Goal: Task Accomplishment & Management: Use online tool/utility

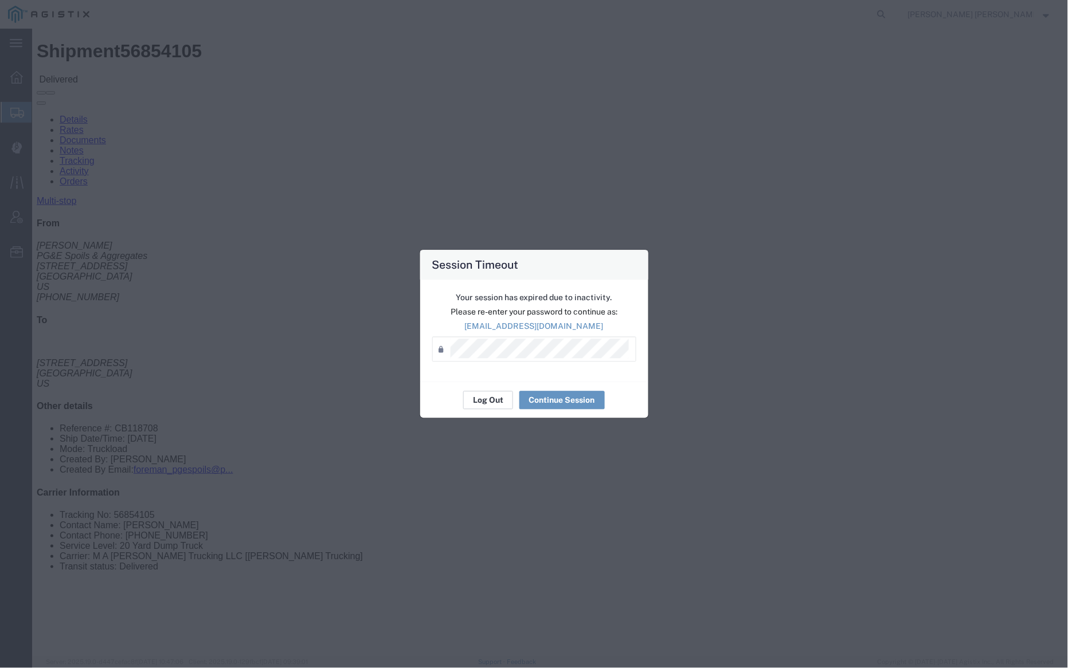
click at [477, 397] on button "Log Out" at bounding box center [488, 400] width 50 height 18
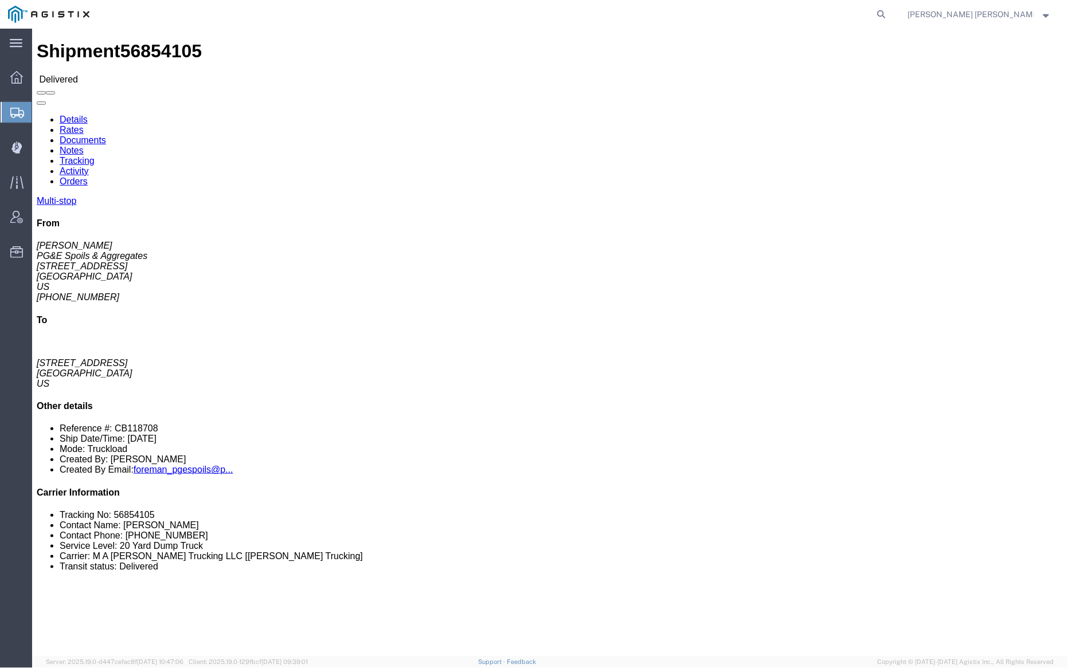
click at [891, 13] on form at bounding box center [882, 14] width 18 height 29
click at [889, 15] on icon at bounding box center [881, 14] width 16 height 16
click at [626, 19] on input "search" at bounding box center [699, 15] width 348 height 28
paste input "56548217"
click at [889, 17] on icon at bounding box center [881, 14] width 16 height 16
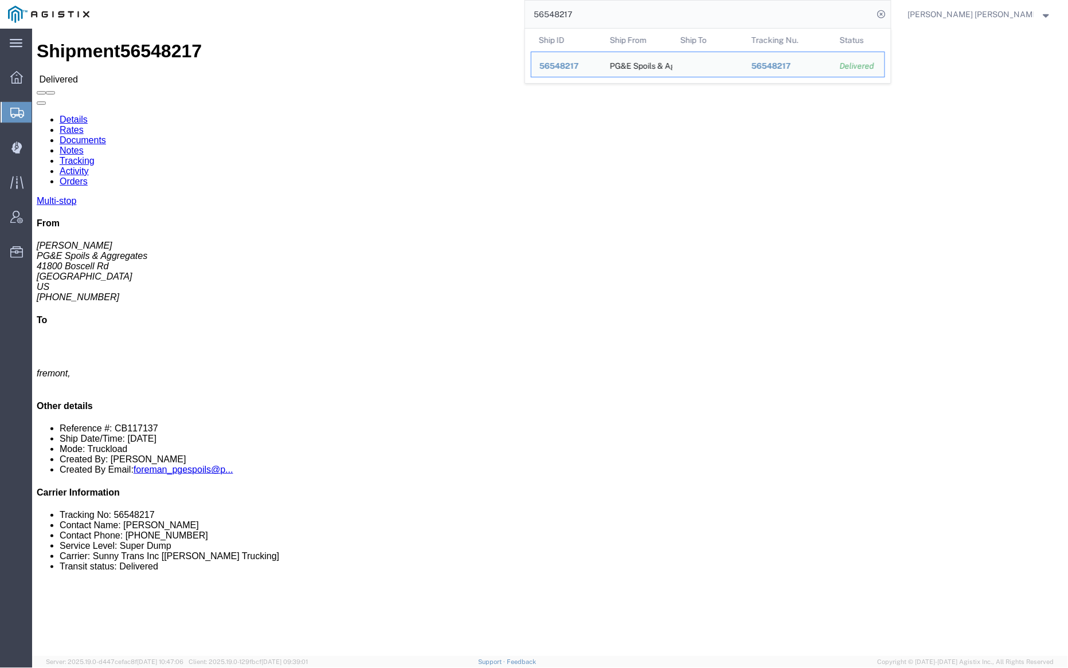
click link "Documents"
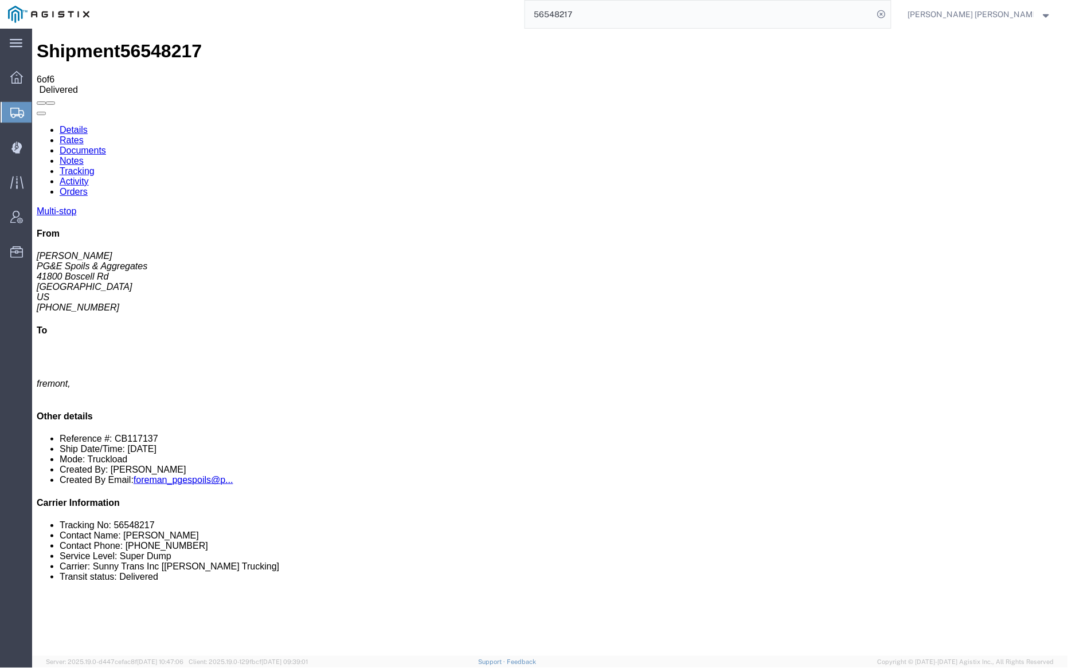
click at [83, 155] on link "Notes" at bounding box center [71, 160] width 24 height 10
click at [105, 145] on link "Documents" at bounding box center [82, 150] width 46 height 10
click at [83, 155] on link "Notes" at bounding box center [71, 160] width 24 height 10
click at [610, 7] on input "56548217" at bounding box center [699, 15] width 348 height 28
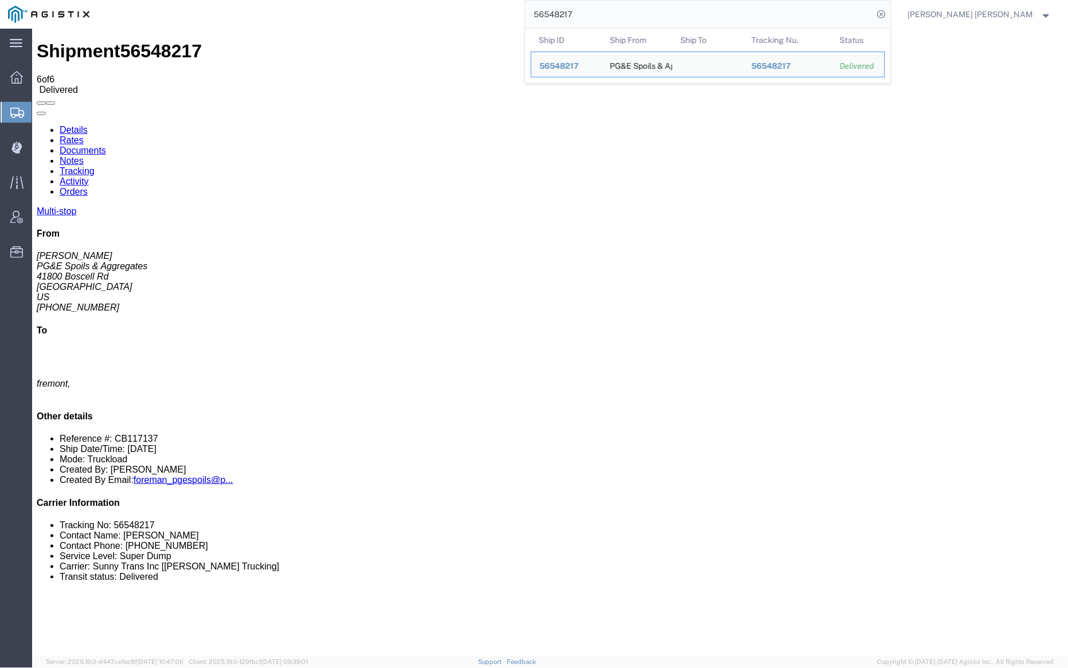
click at [610, 7] on input "56548217" at bounding box center [699, 15] width 348 height 28
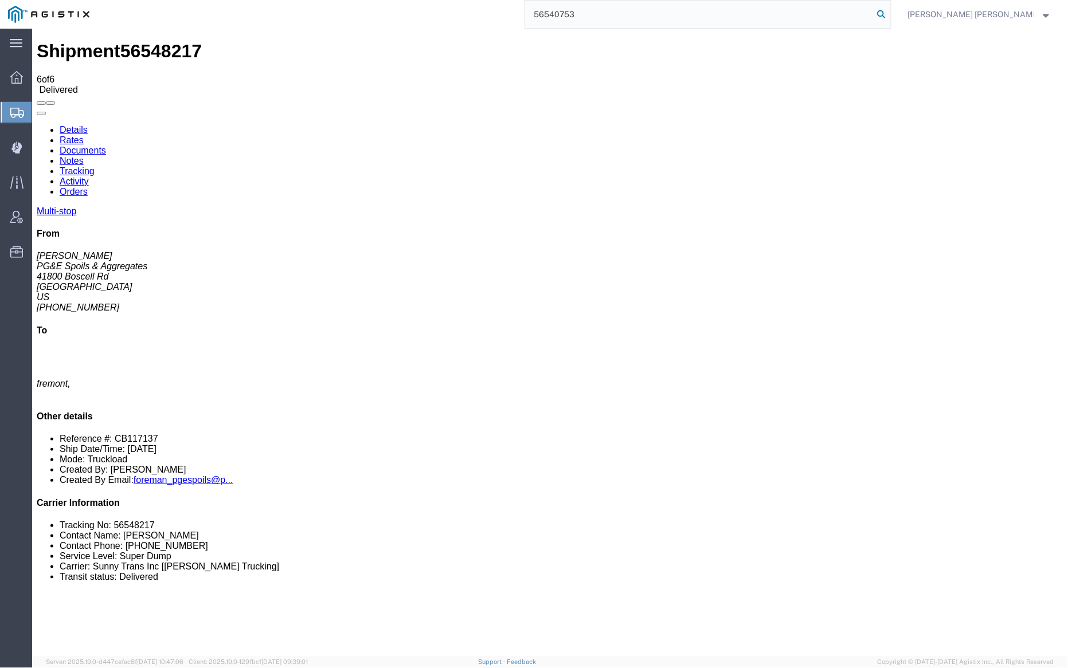
click at [889, 12] on icon at bounding box center [881, 14] width 16 height 16
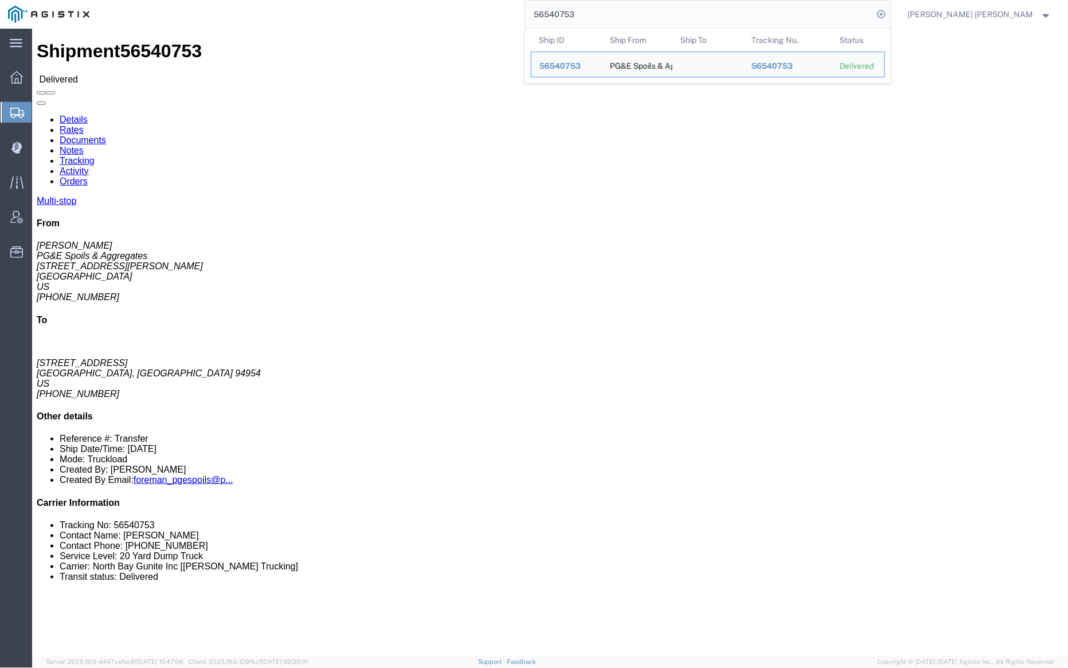
click link "Documents"
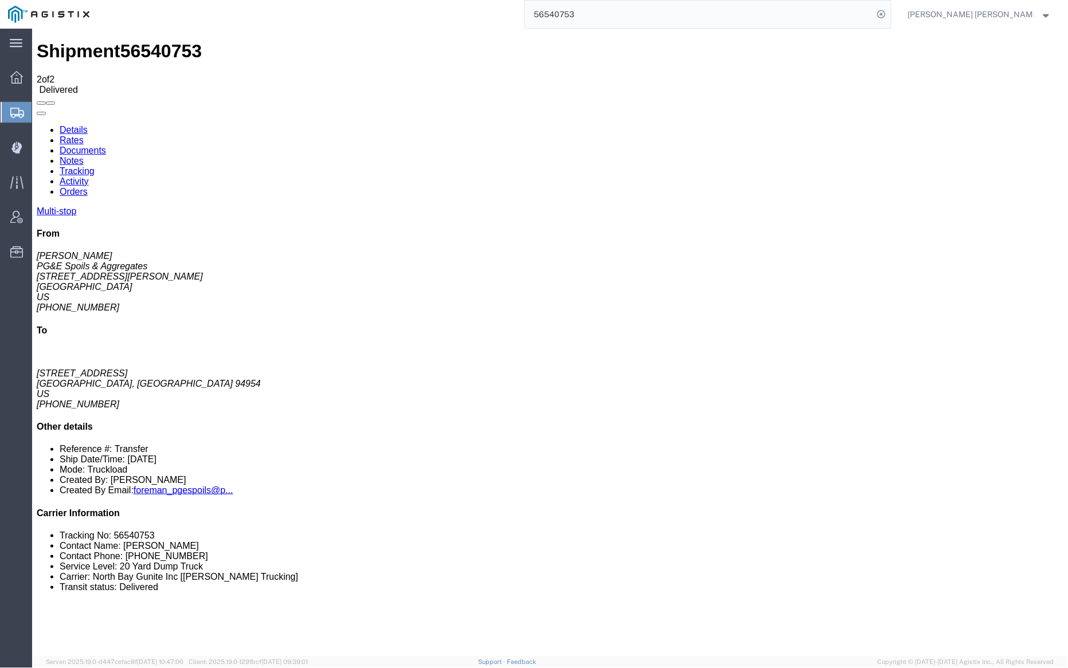
click at [83, 155] on link "Notes" at bounding box center [71, 160] width 24 height 10
click at [105, 145] on link "Documents" at bounding box center [82, 150] width 46 height 10
click at [613, 18] on input "56540753" at bounding box center [699, 15] width 348 height 28
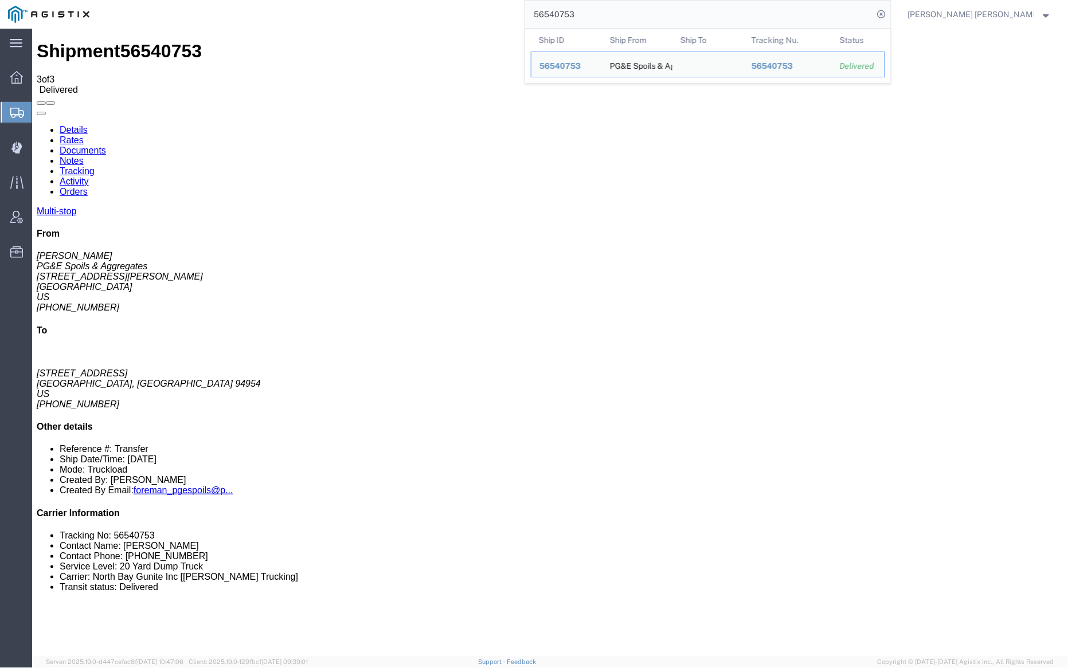
click at [613, 18] on input "56540753" at bounding box center [699, 15] width 348 height 28
paste input "14506"
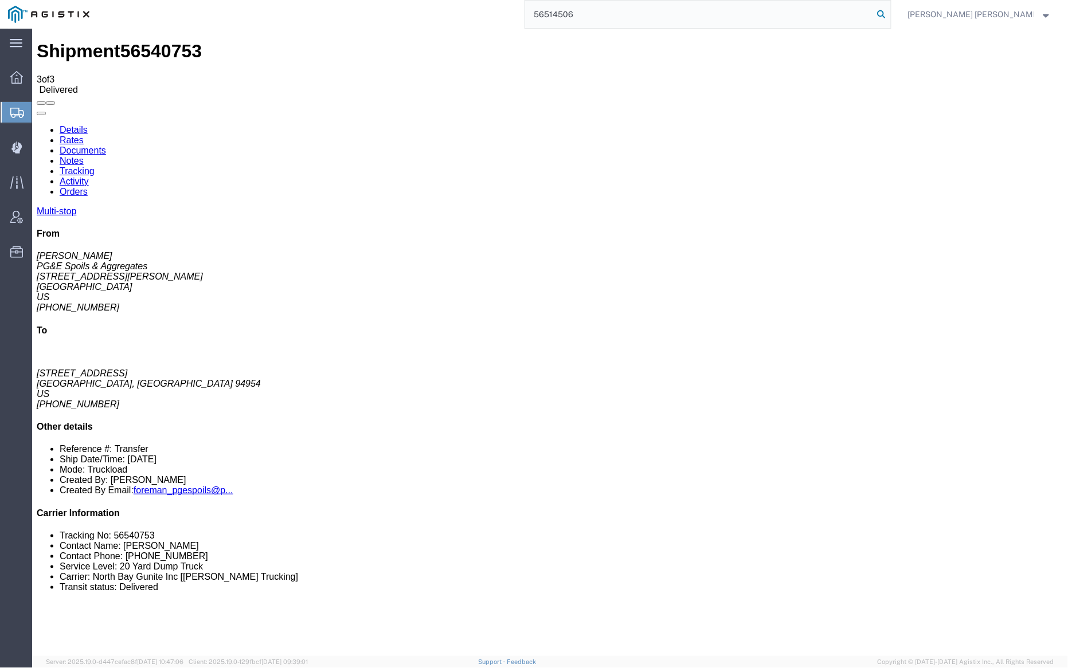
type input "56514506"
click at [889, 16] on icon at bounding box center [881, 14] width 16 height 16
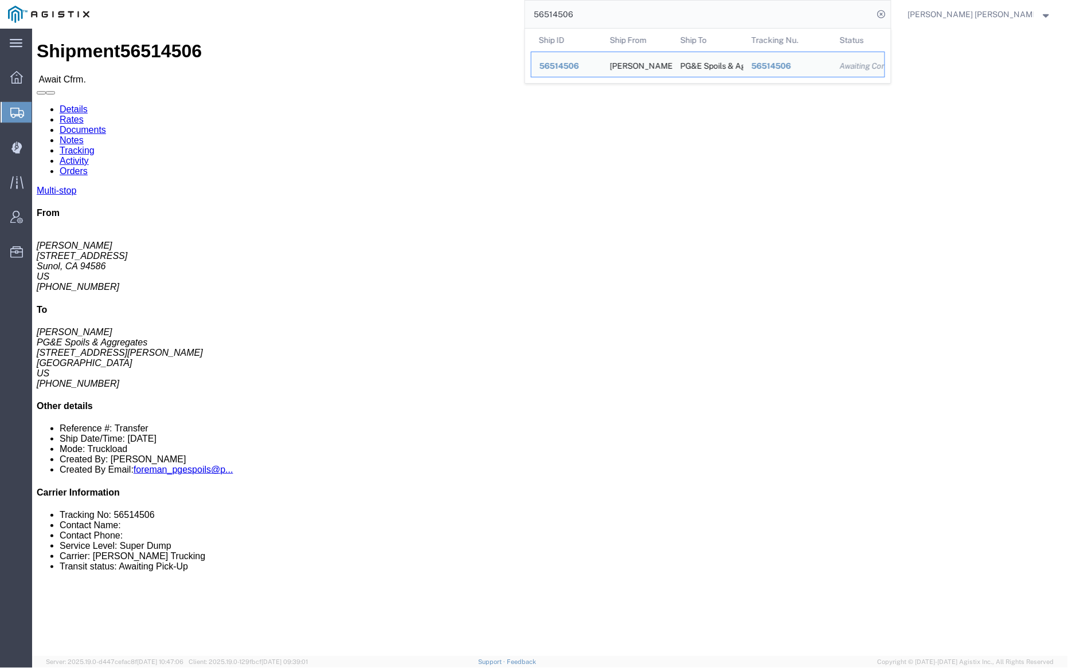
click link "Documents"
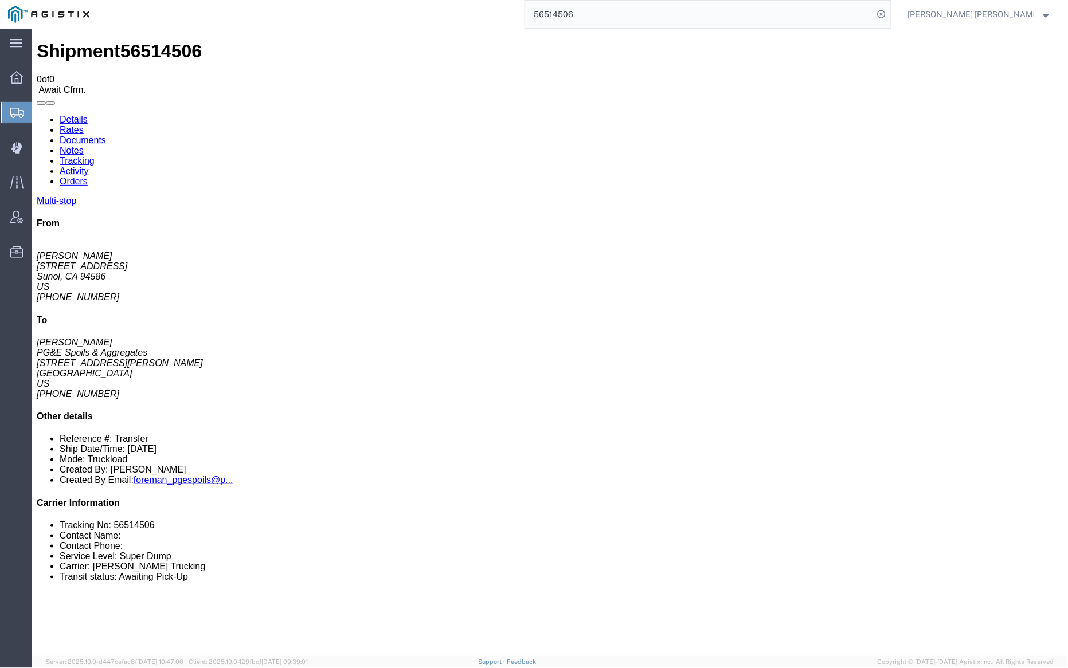
click at [105, 135] on link "Documents" at bounding box center [82, 140] width 46 height 10
click at [94, 155] on link "Tracking" at bounding box center [76, 160] width 35 height 10
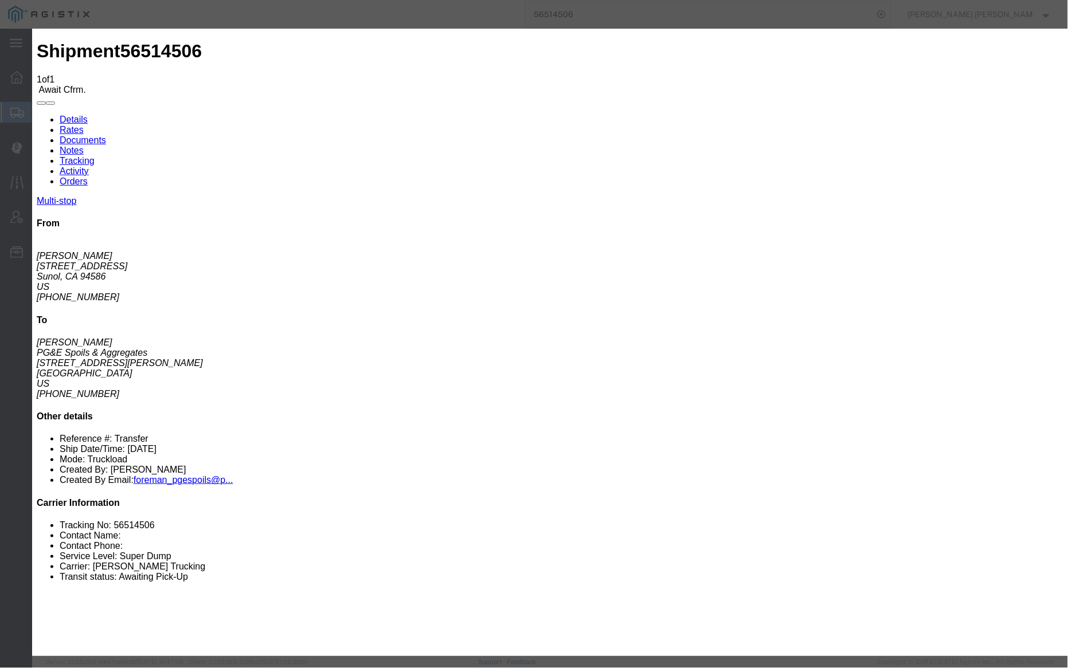
type input "09/19/2025"
type input "5:00 PM"
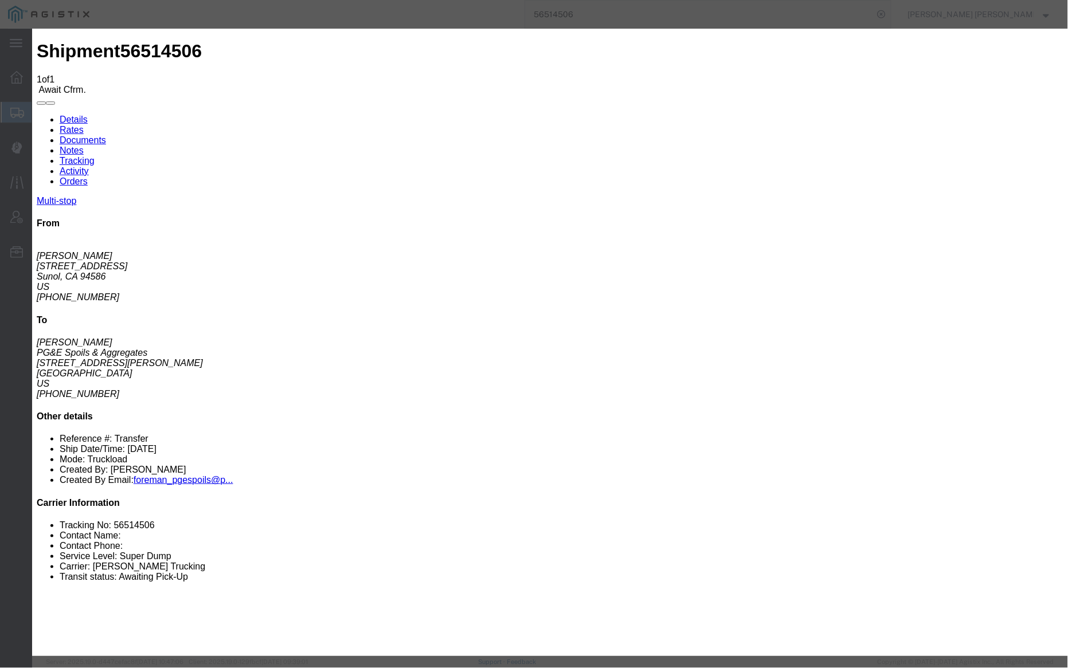
type input "08/19/2025"
type input "9:00 PM"
select select "ARVPULOC"
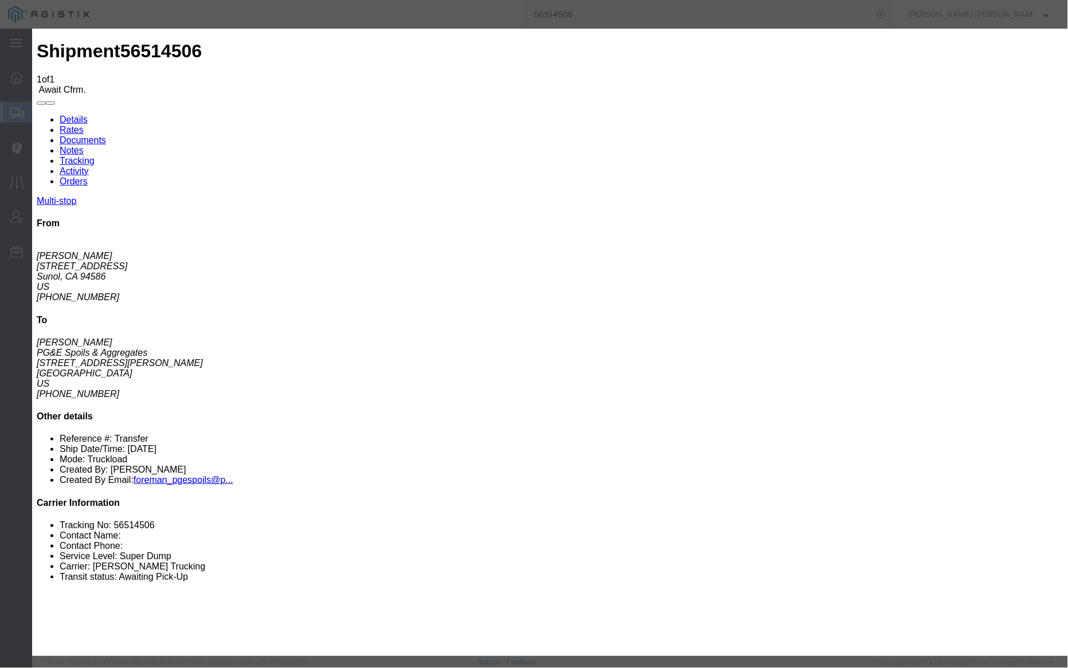
select select "{"pickupDeliveryInfoId": "122371049","pickupOrDelivery": "P","stopNum": "1","lo…"
select select "CA"
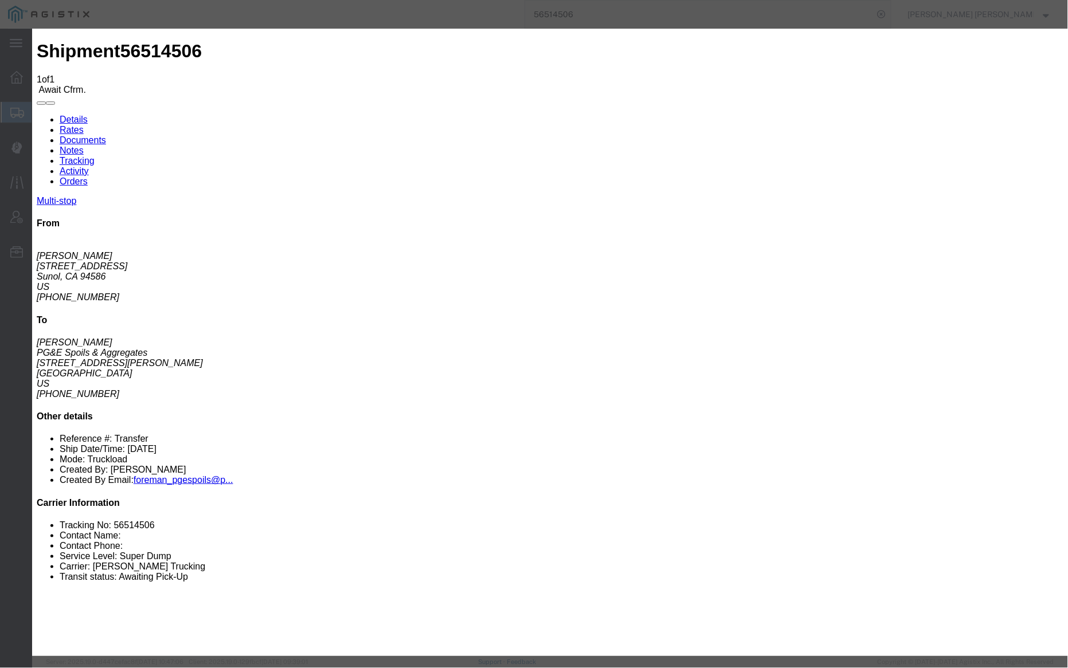
type input "Sunol"
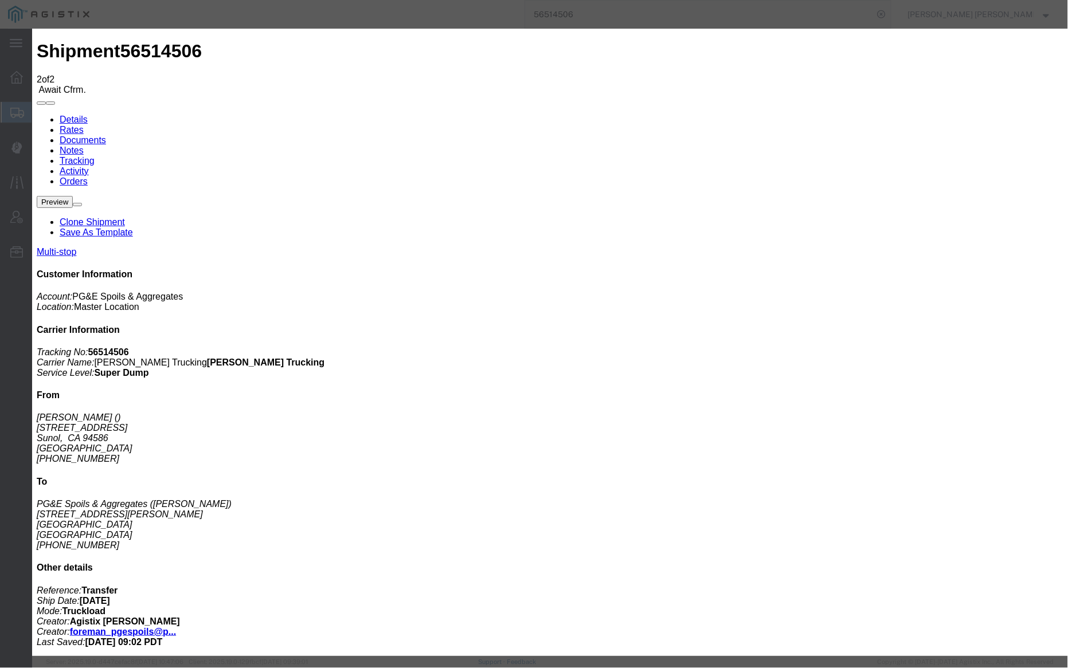
type input "09/19/2025"
type input "5:00 PM"
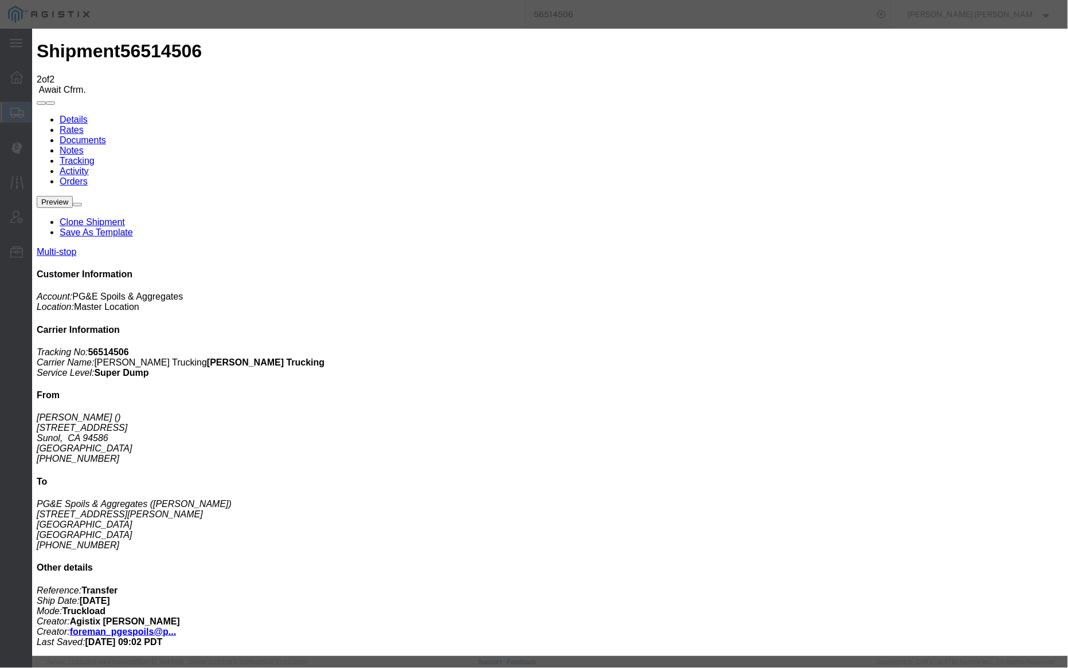
type input "08/20/2025"
type input "6:00 AM"
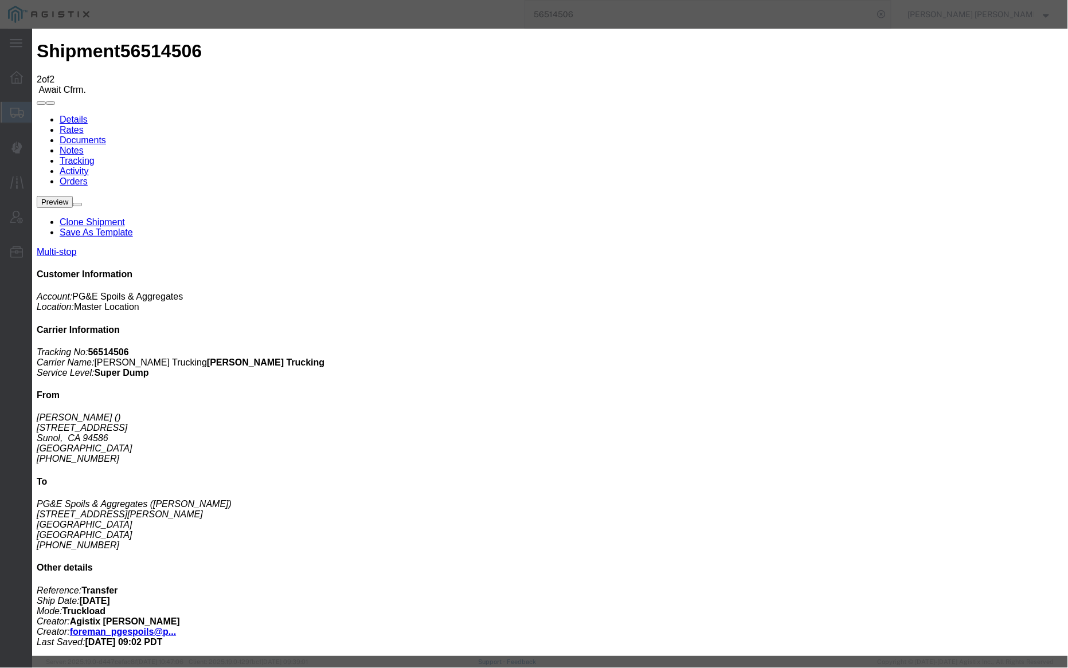
select select "DELIVRED"
select select "{"pickupDeliveryInfoId": "122371049","pickupOrDelivery": "P","stopNum": "1","lo…"
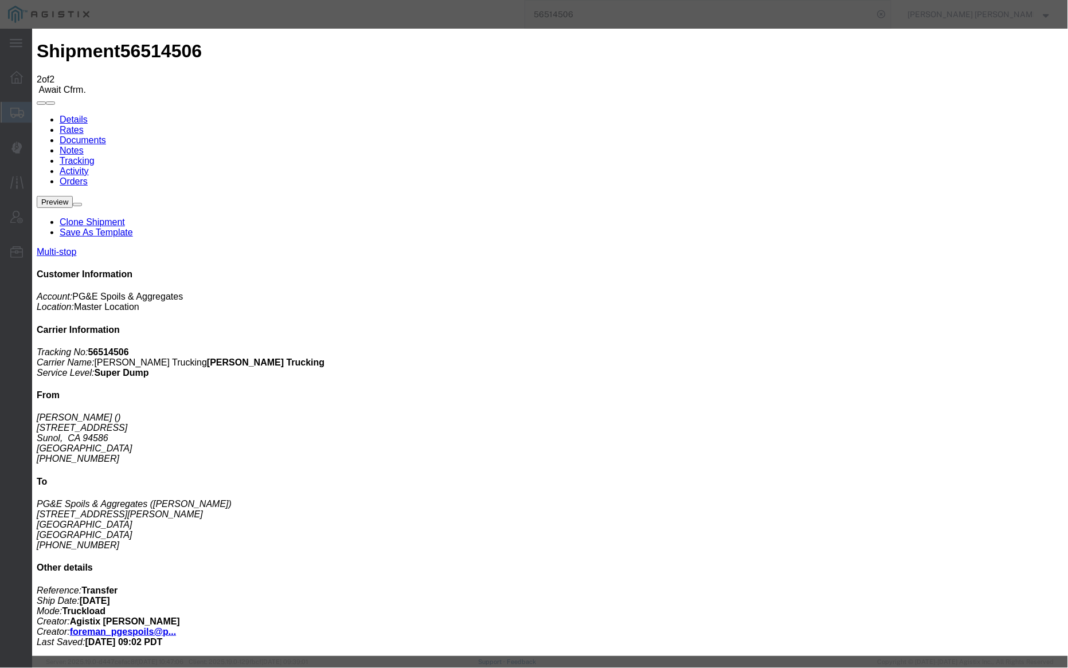
select select "CA"
type input "Sunol"
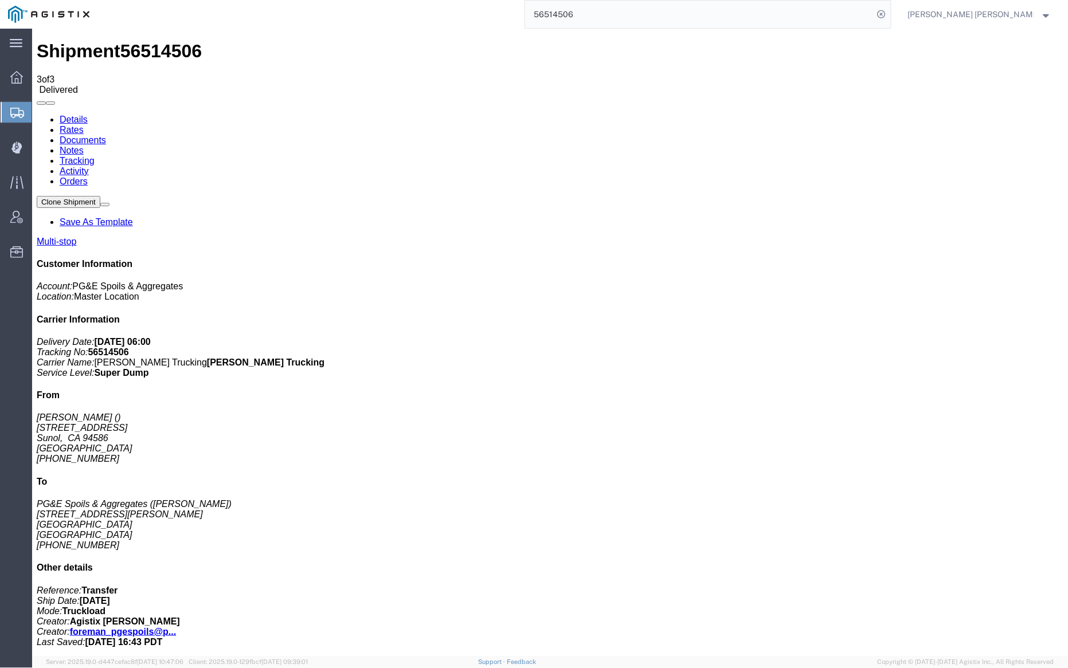
click at [83, 145] on link "Notes" at bounding box center [71, 150] width 24 height 10
